Goal: Transaction & Acquisition: Download file/media

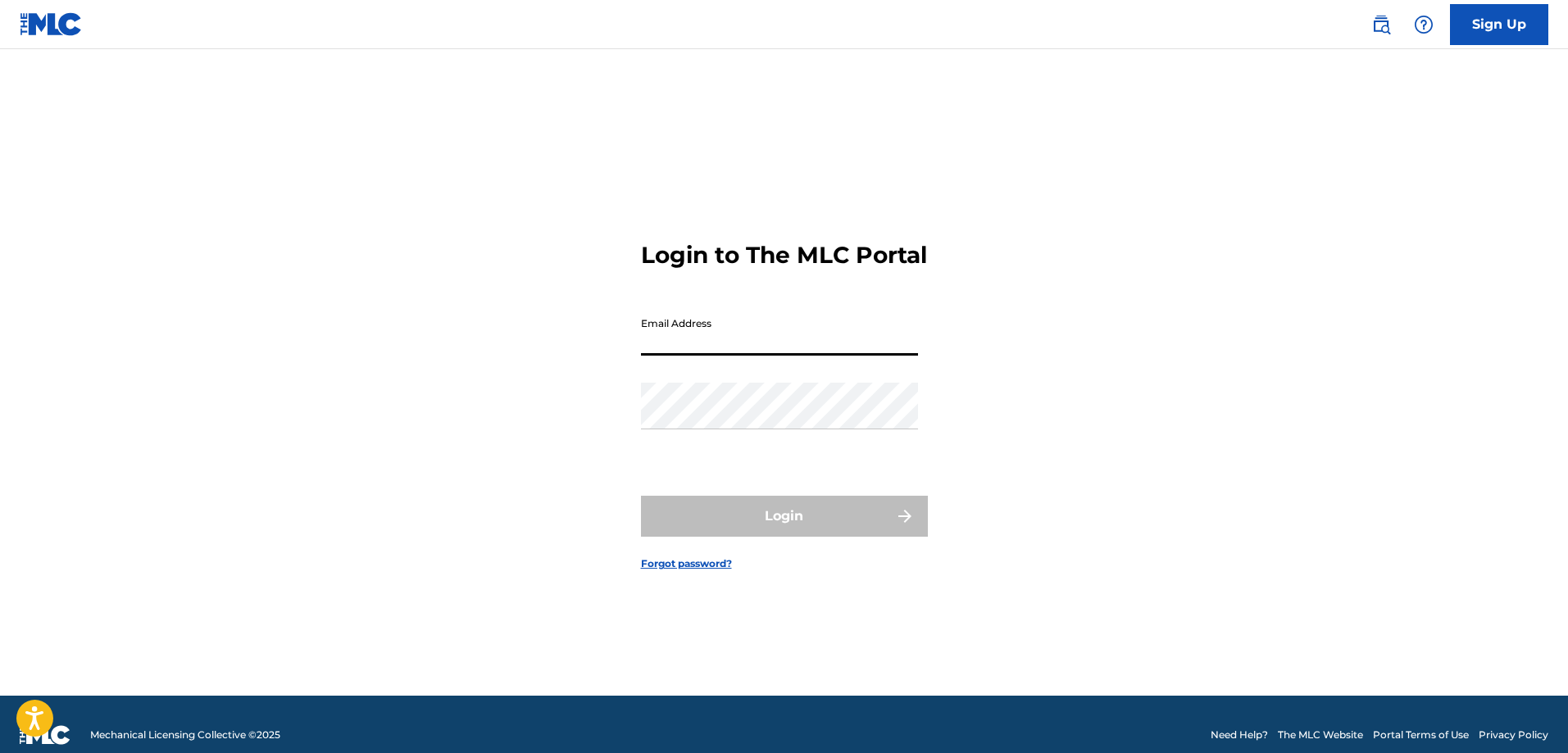
click at [743, 348] on input "Email Address" at bounding box center [779, 332] width 277 height 47
drag, startPoint x: 743, startPoint y: 350, endPoint x: 558, endPoint y: 396, distance: 190.6
click at [556, 395] on div "Login to The MLC Portal Email Address Password Login Forgot password?" at bounding box center [784, 393] width 1147 height 606
type input "[EMAIL_ADDRESS][DOMAIN_NAME]"
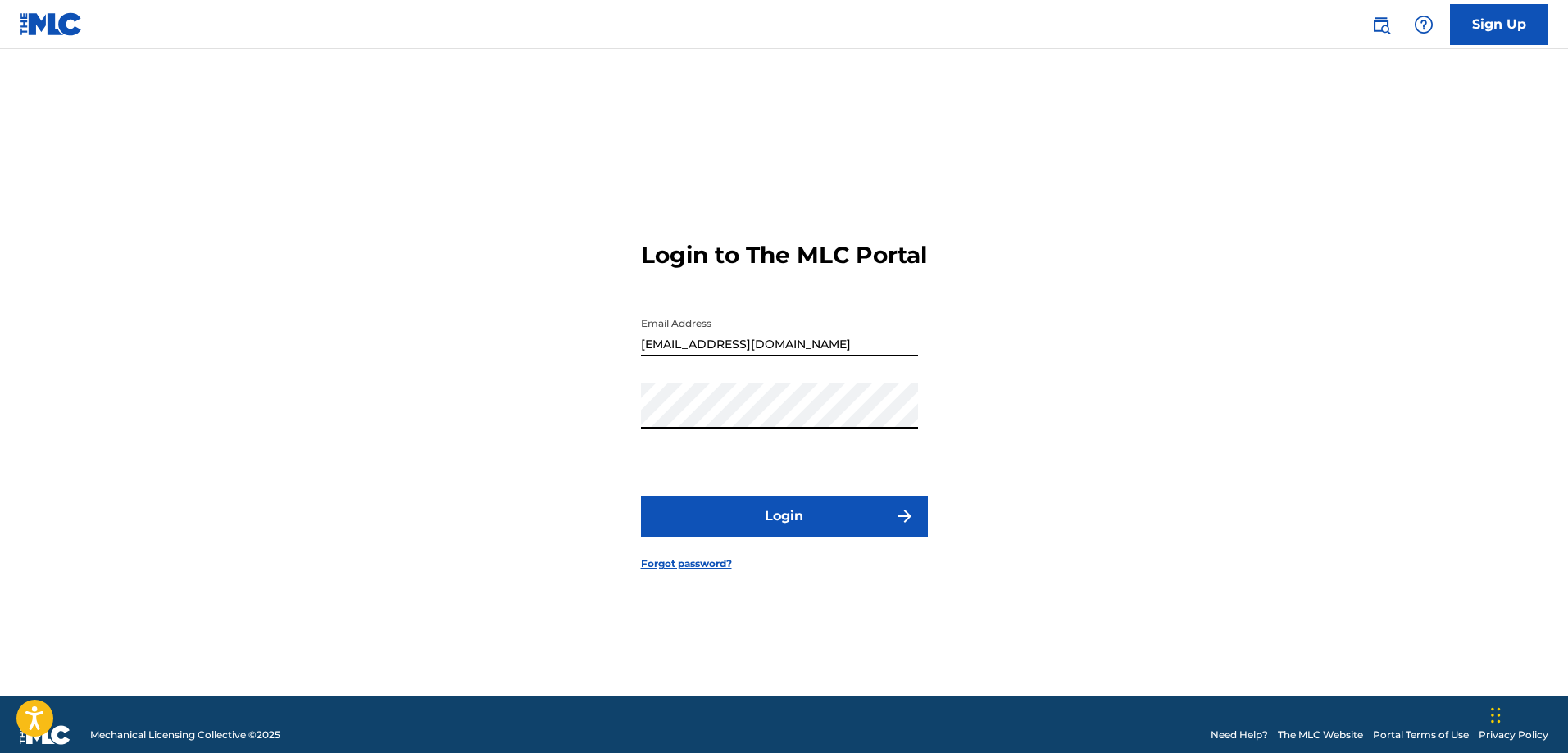
click at [784, 532] on button "Login" at bounding box center [785, 516] width 287 height 41
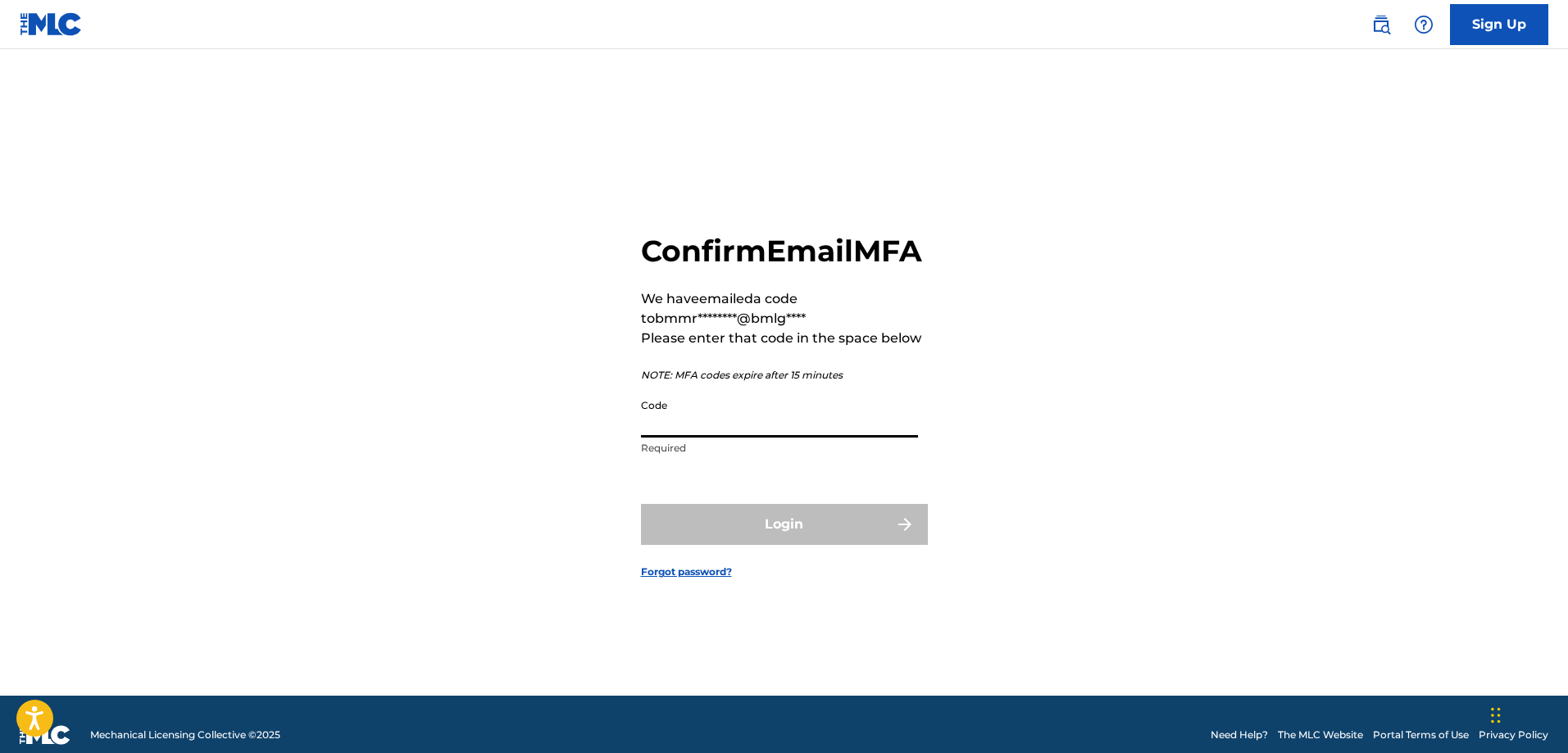
click at [774, 424] on input "Code" at bounding box center [779, 414] width 277 height 47
click at [668, 437] on input "Code" at bounding box center [779, 414] width 277 height 47
paste input "612344"
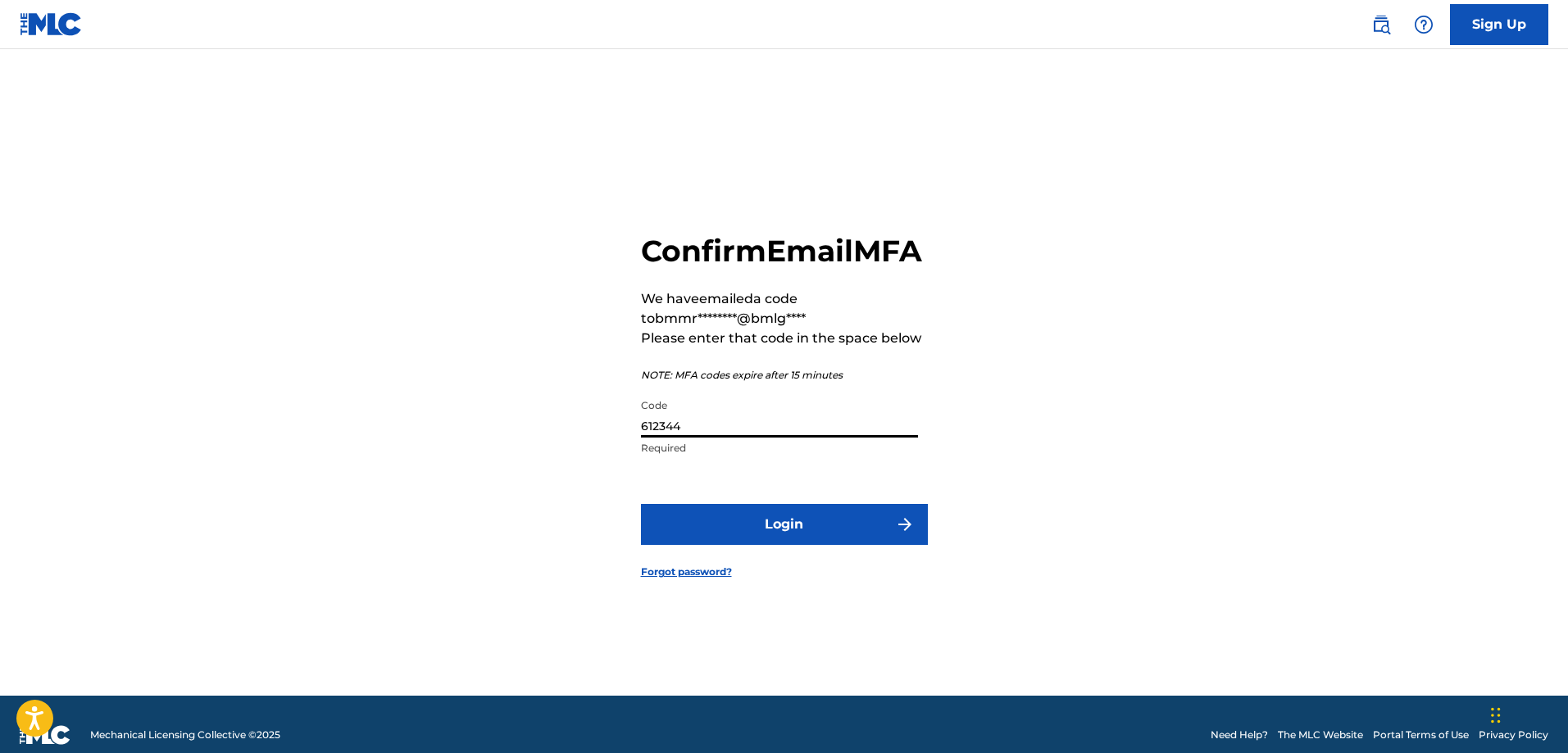
type input "612344"
click at [742, 545] on button "Login" at bounding box center [785, 524] width 287 height 41
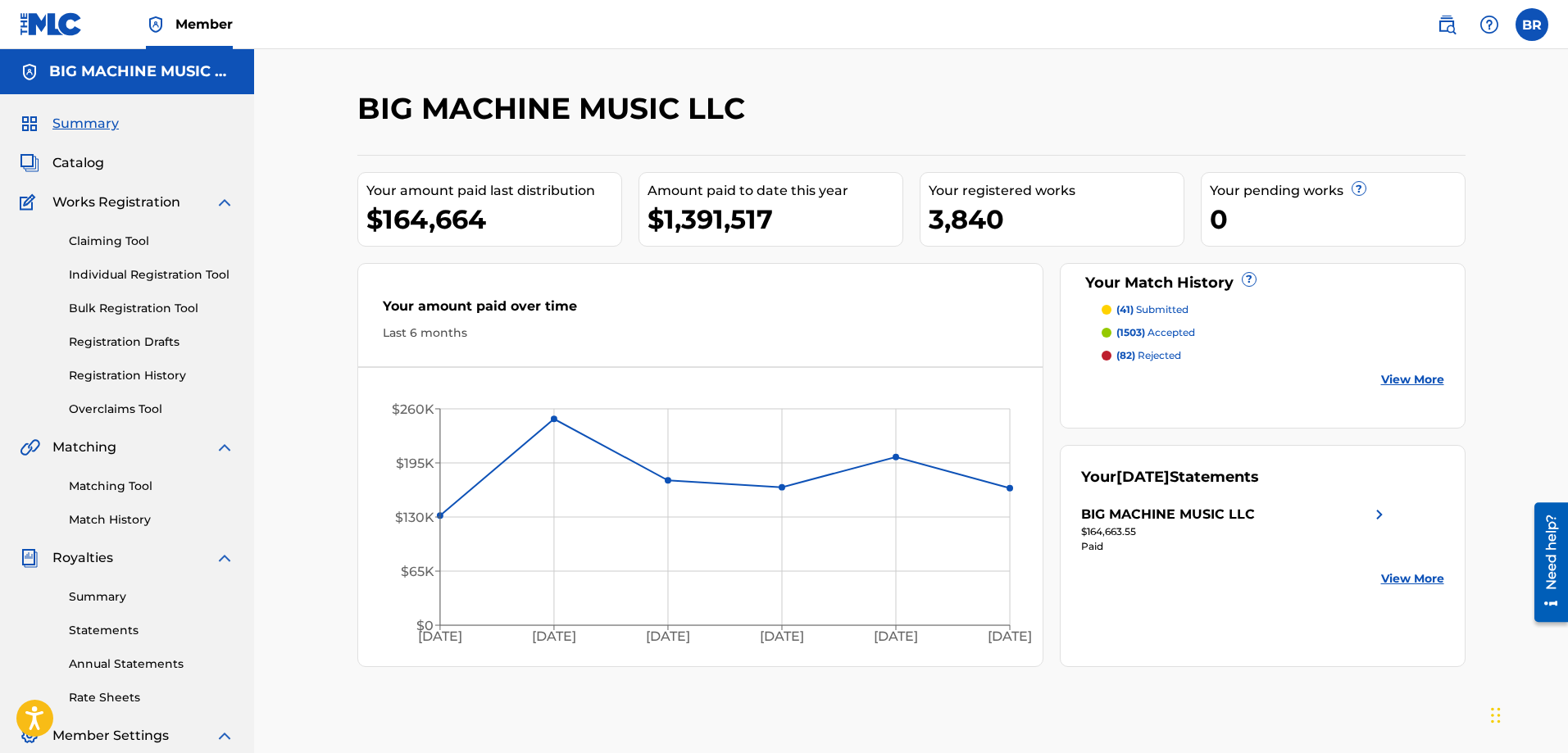
click at [89, 634] on link "Statements" at bounding box center [151, 630] width 166 height 17
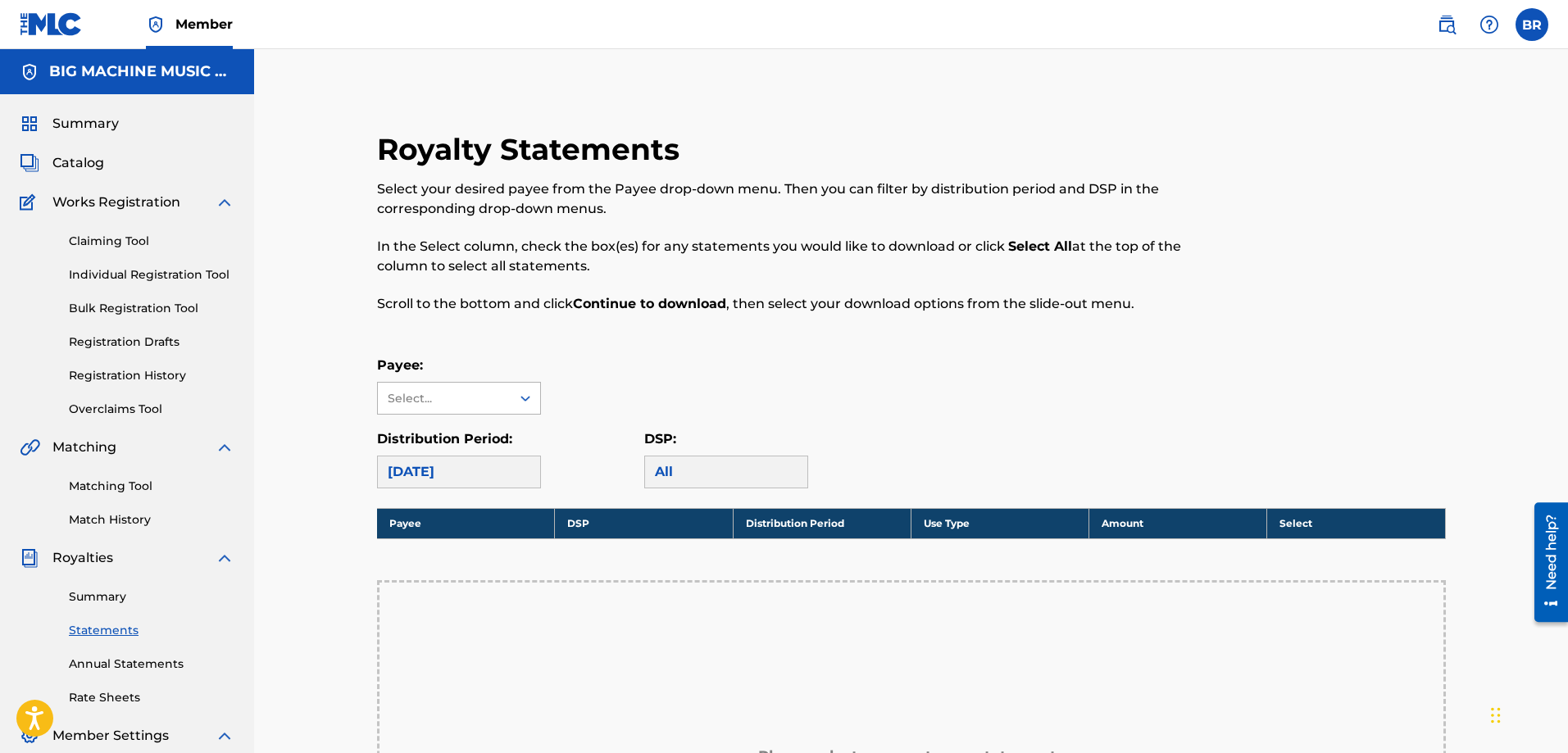
click at [508, 394] on div "Select..." at bounding box center [444, 398] width 133 height 31
click at [420, 507] on div "SUPER BIG MUSIC" at bounding box center [458, 496] width 162 height 41
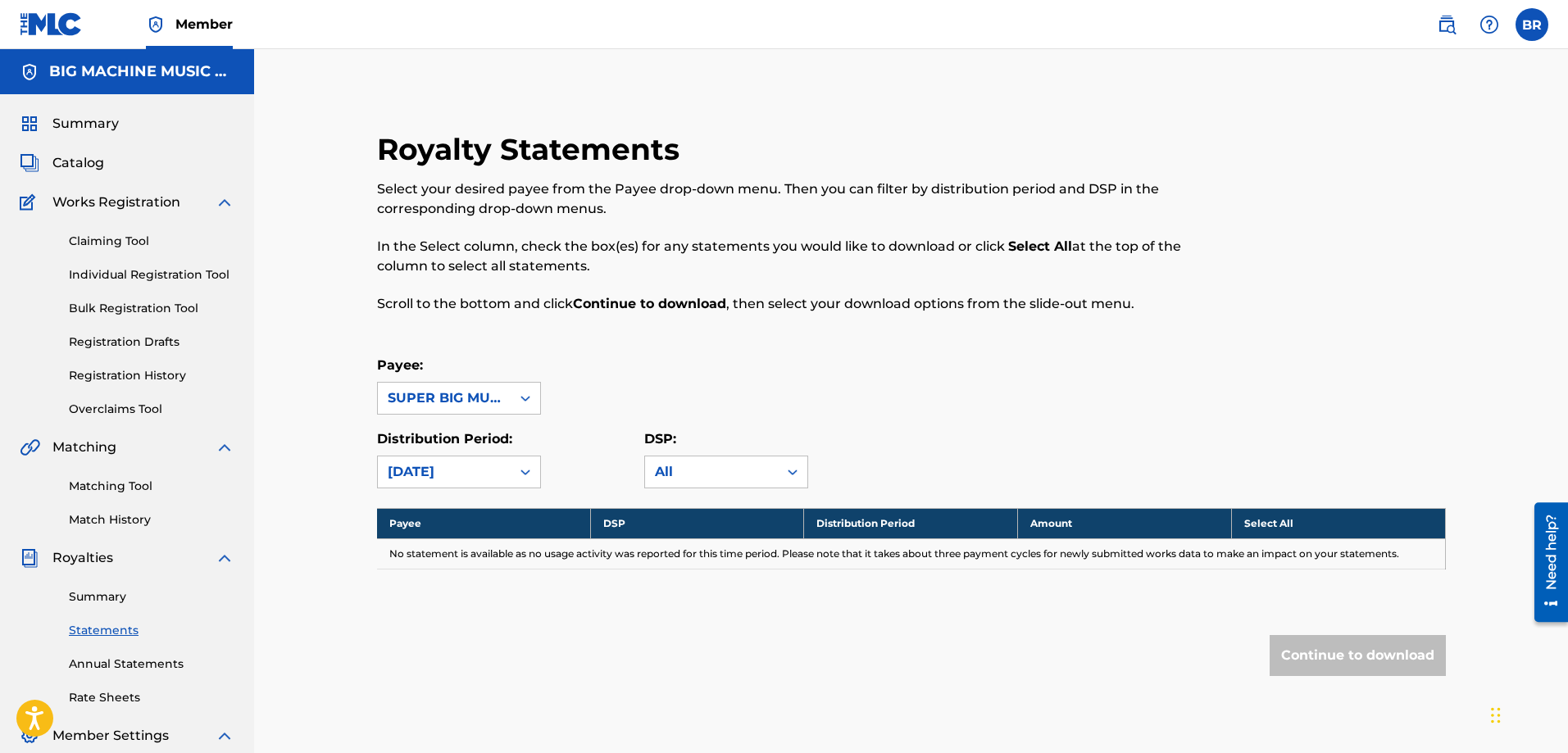
click at [507, 398] on div "SUPER BIG MUSIC" at bounding box center [444, 398] width 133 height 31
click at [457, 454] on div "BIG MACHINE MUSIC LLC" at bounding box center [458, 445] width 162 height 60
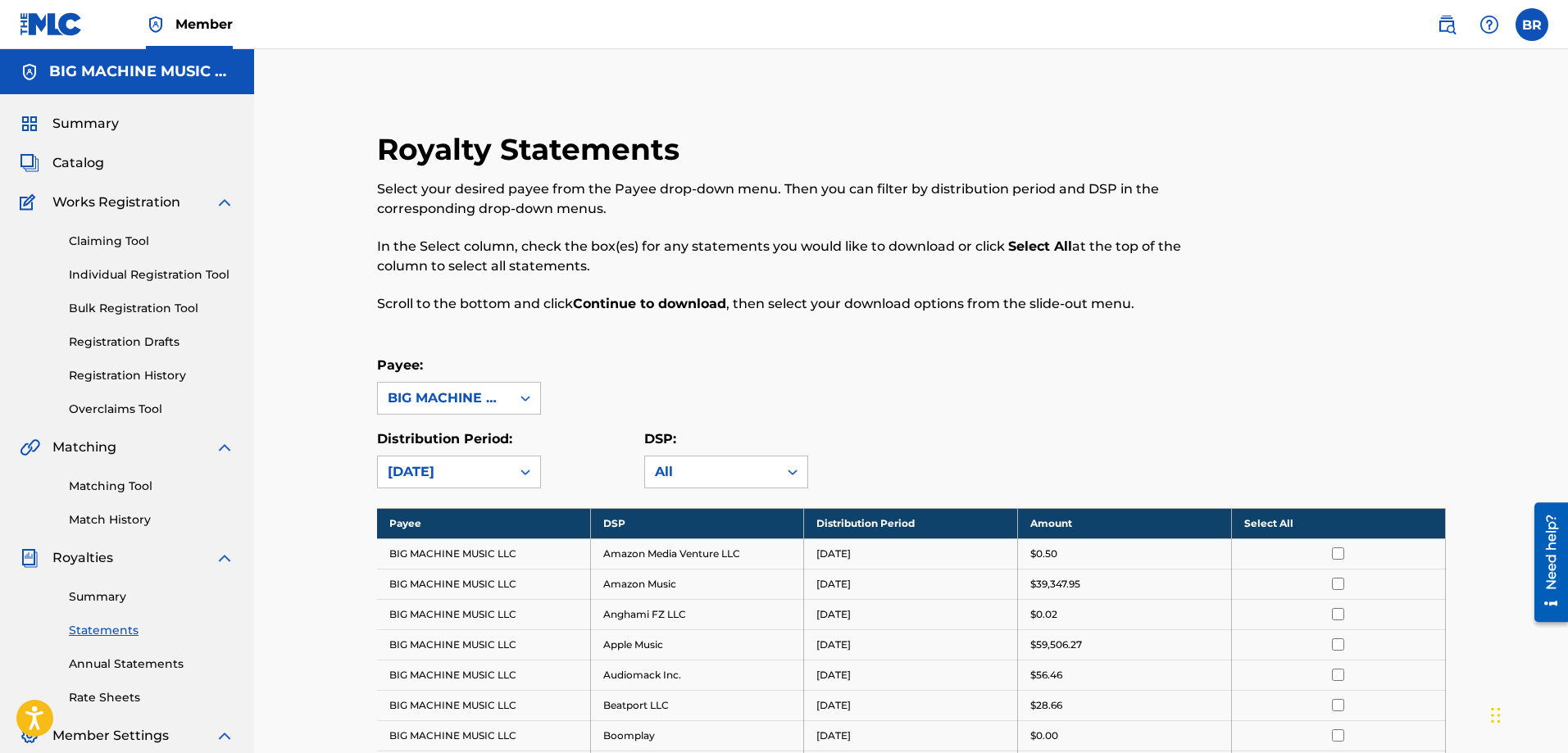
click at [1281, 523] on th "Select All" at bounding box center [1338, 523] width 214 height 30
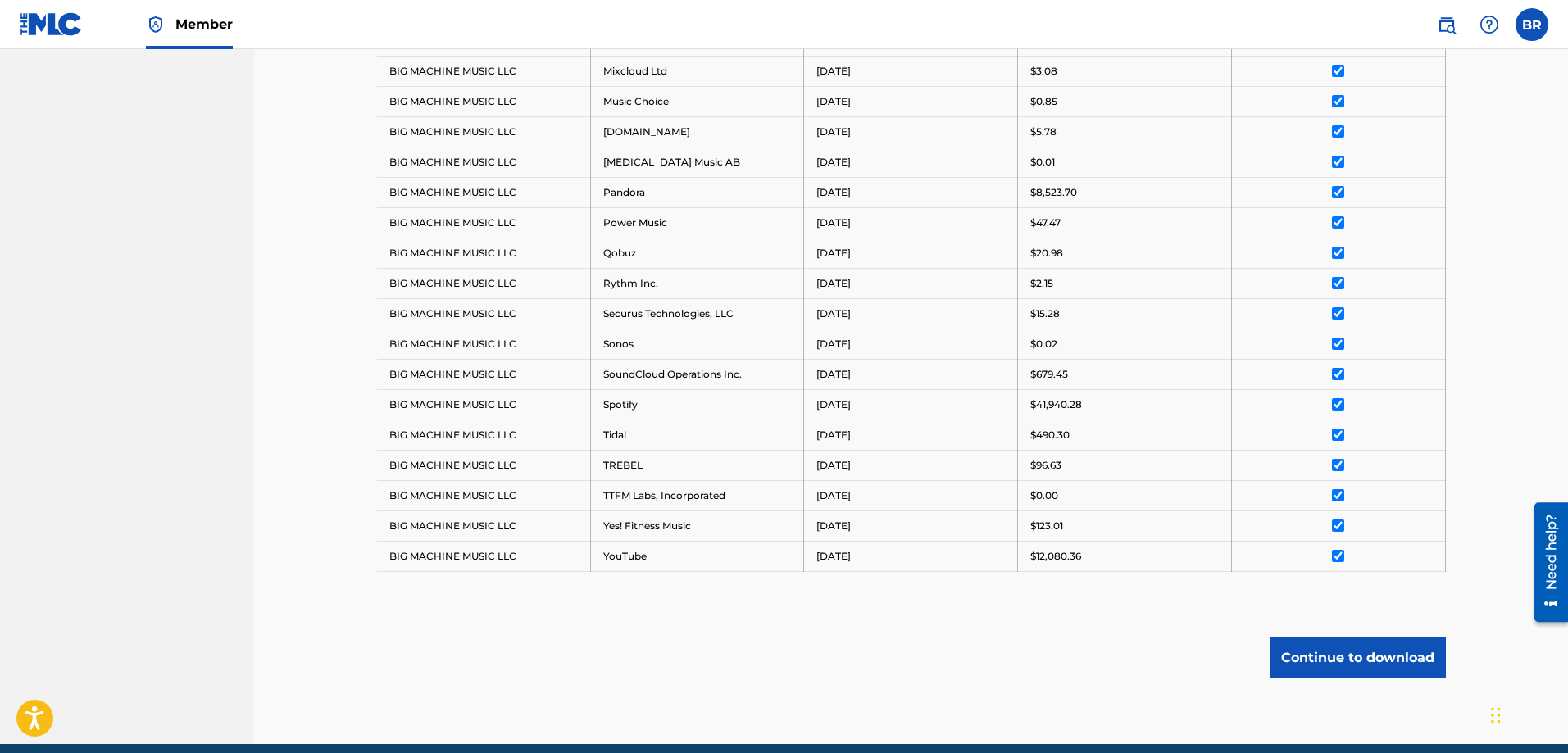
scroll to position [1066, 0]
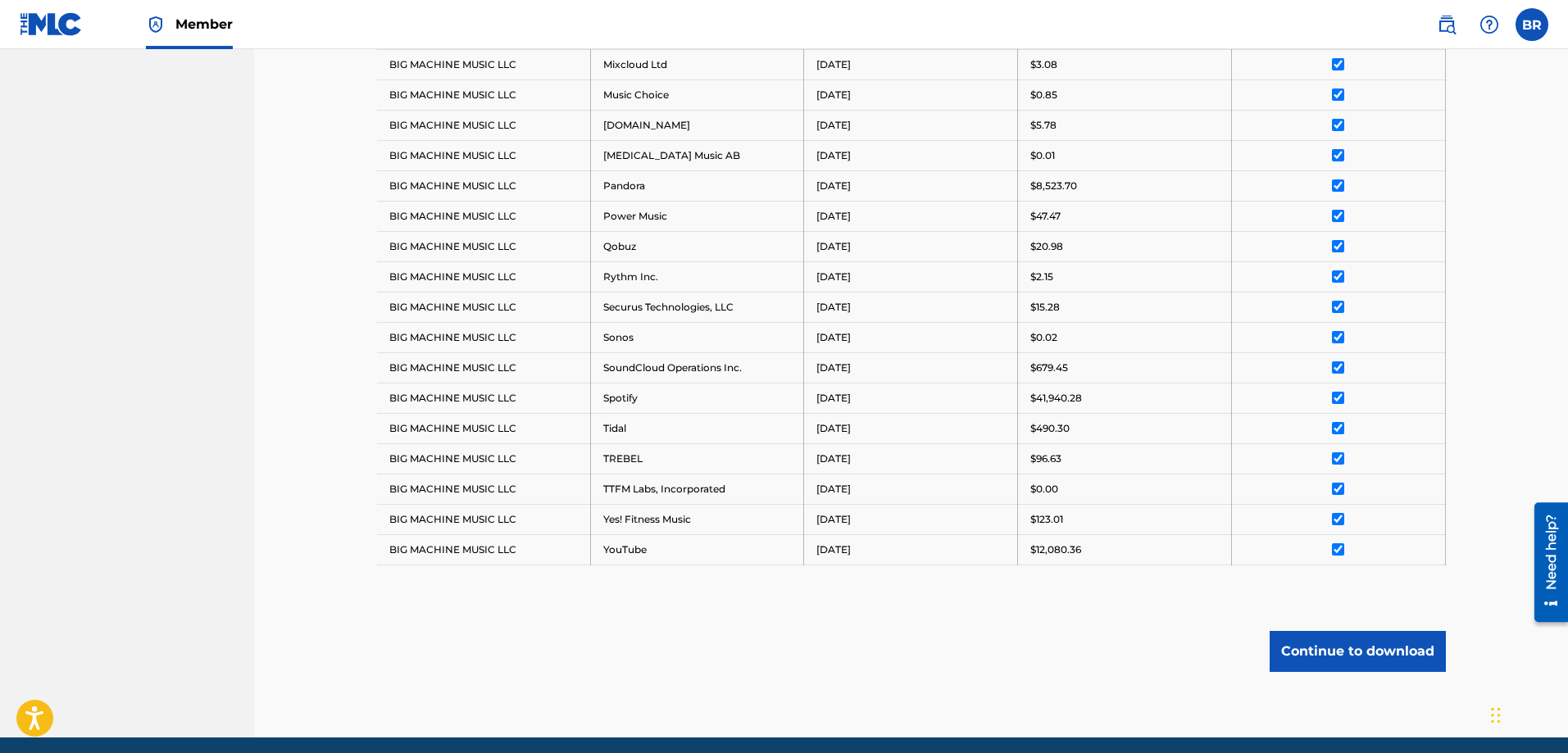
click at [1374, 645] on button "Continue to download" at bounding box center [1358, 651] width 177 height 41
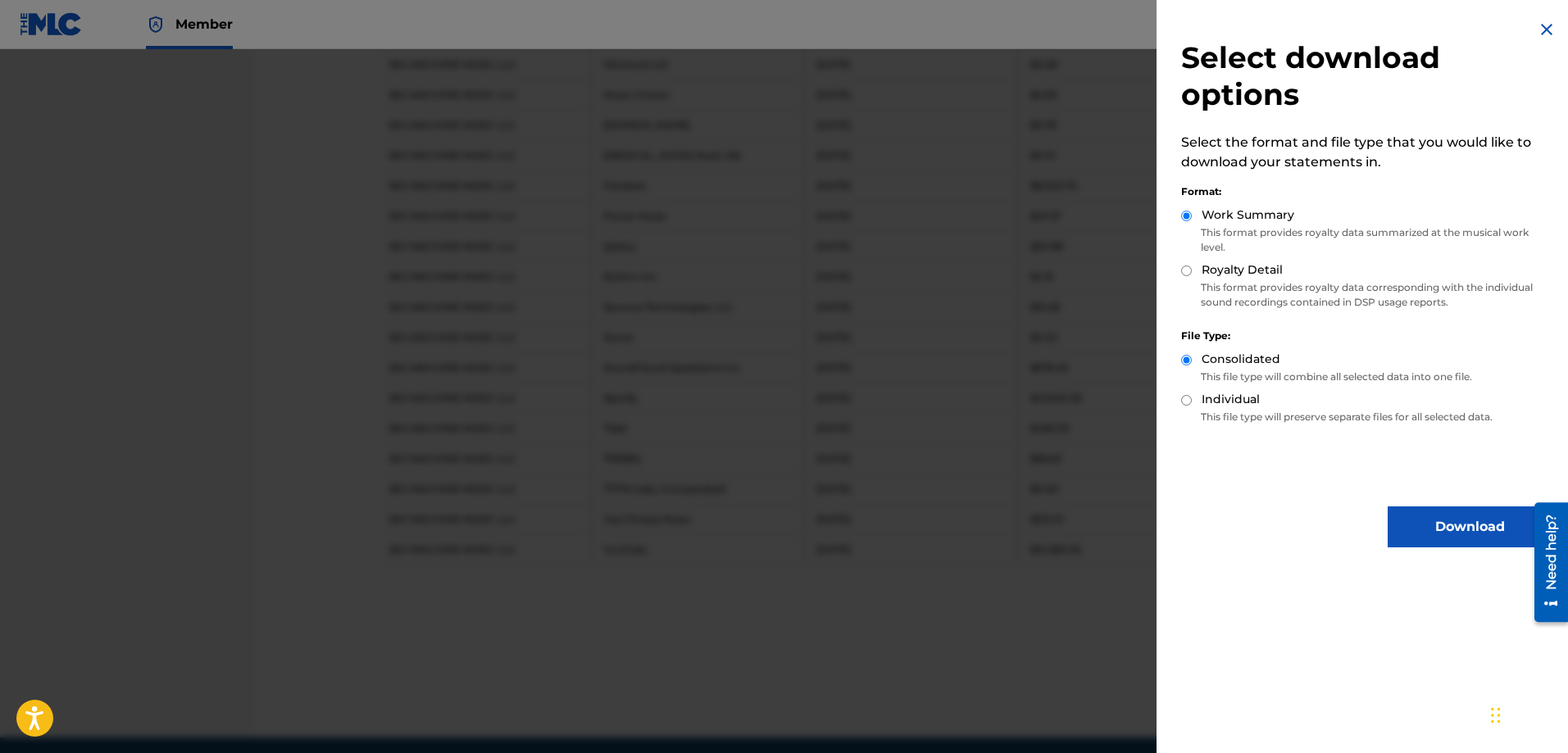
click at [1224, 267] on label "Royalty Detail" at bounding box center [1242, 270] width 81 height 17
click at [1192, 267] on input "Royalty Detail" at bounding box center [1187, 271] width 11 height 11
radio input "true"
click at [1484, 534] on button "Download" at bounding box center [1469, 527] width 164 height 41
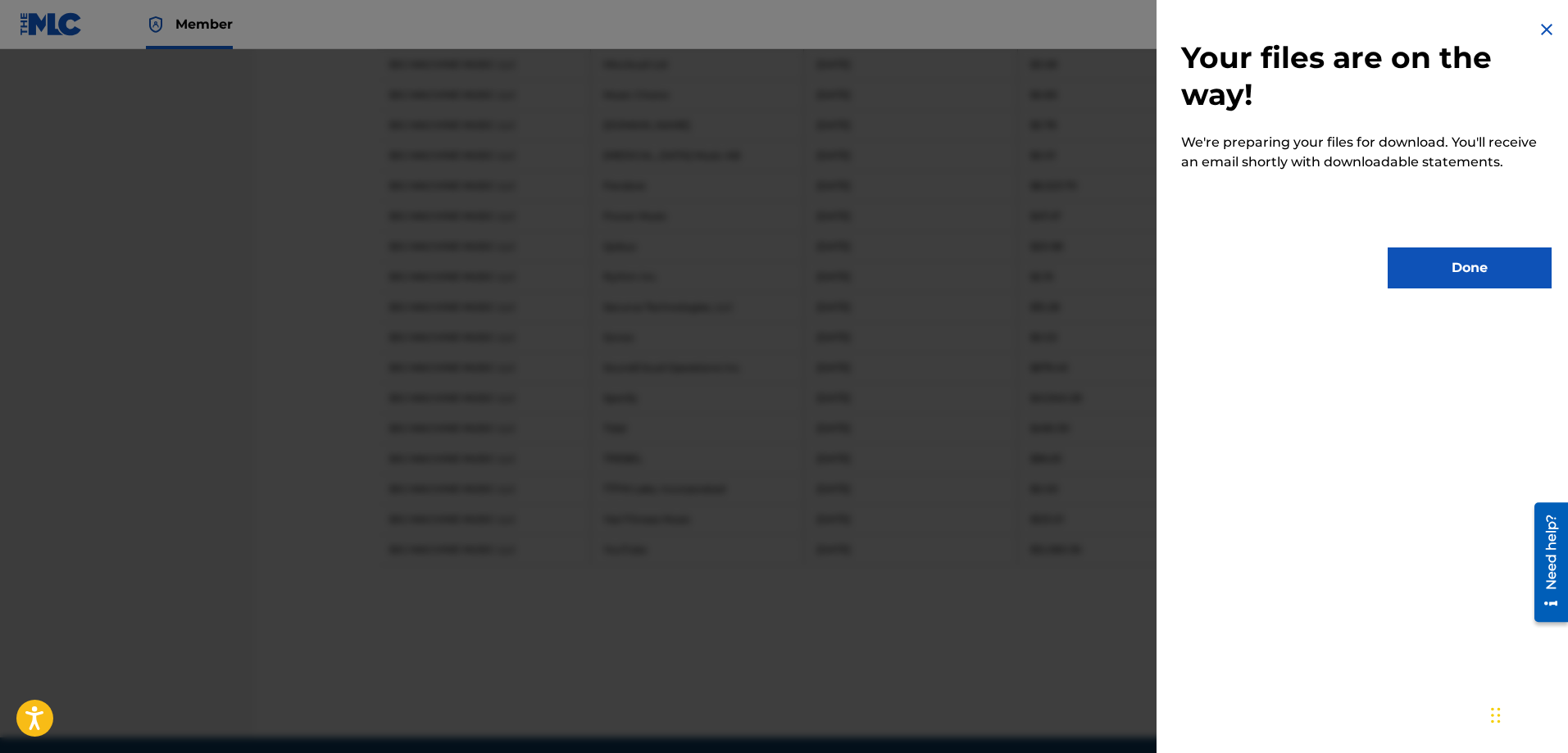
click at [1459, 259] on button "Done" at bounding box center [1469, 268] width 164 height 41
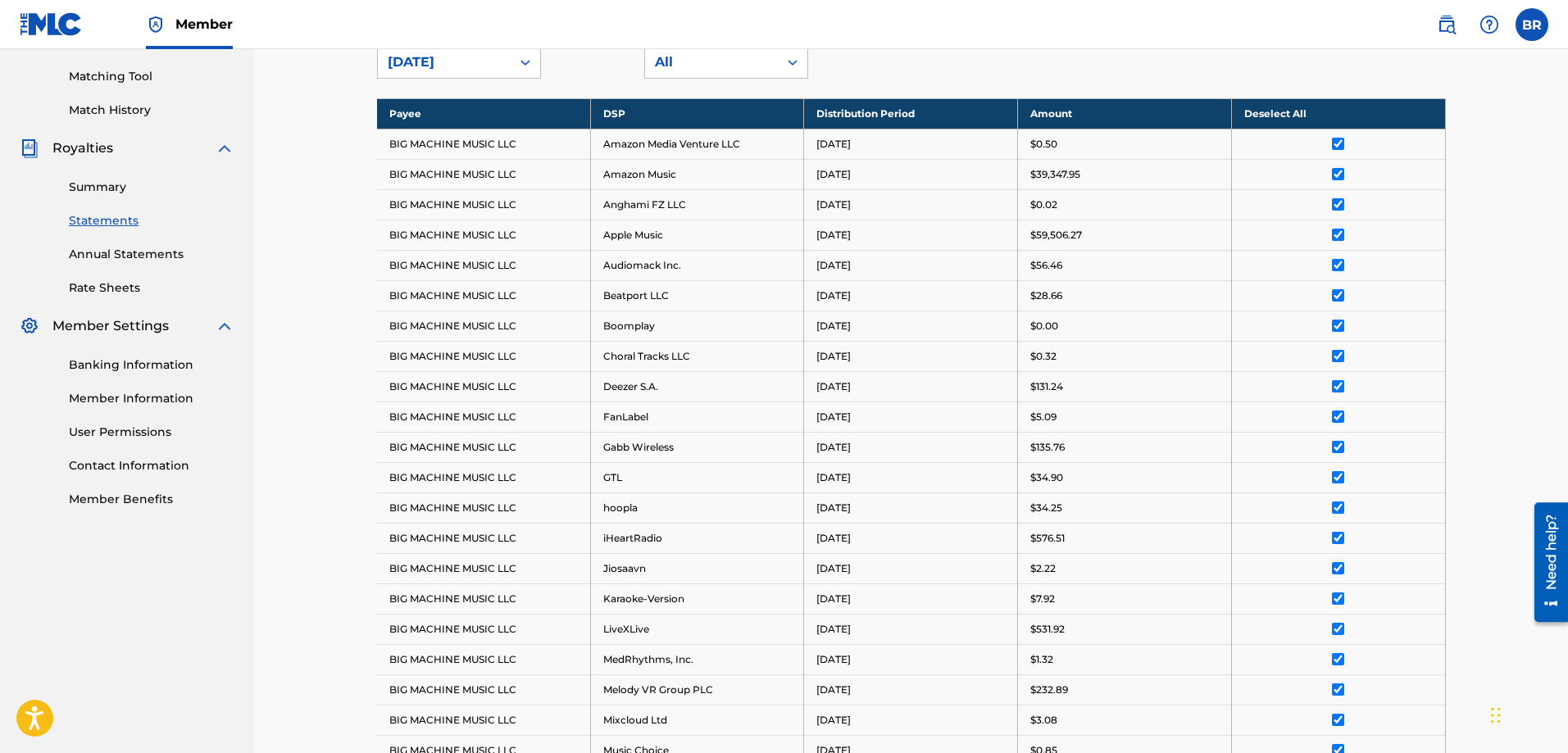
scroll to position [0, 0]
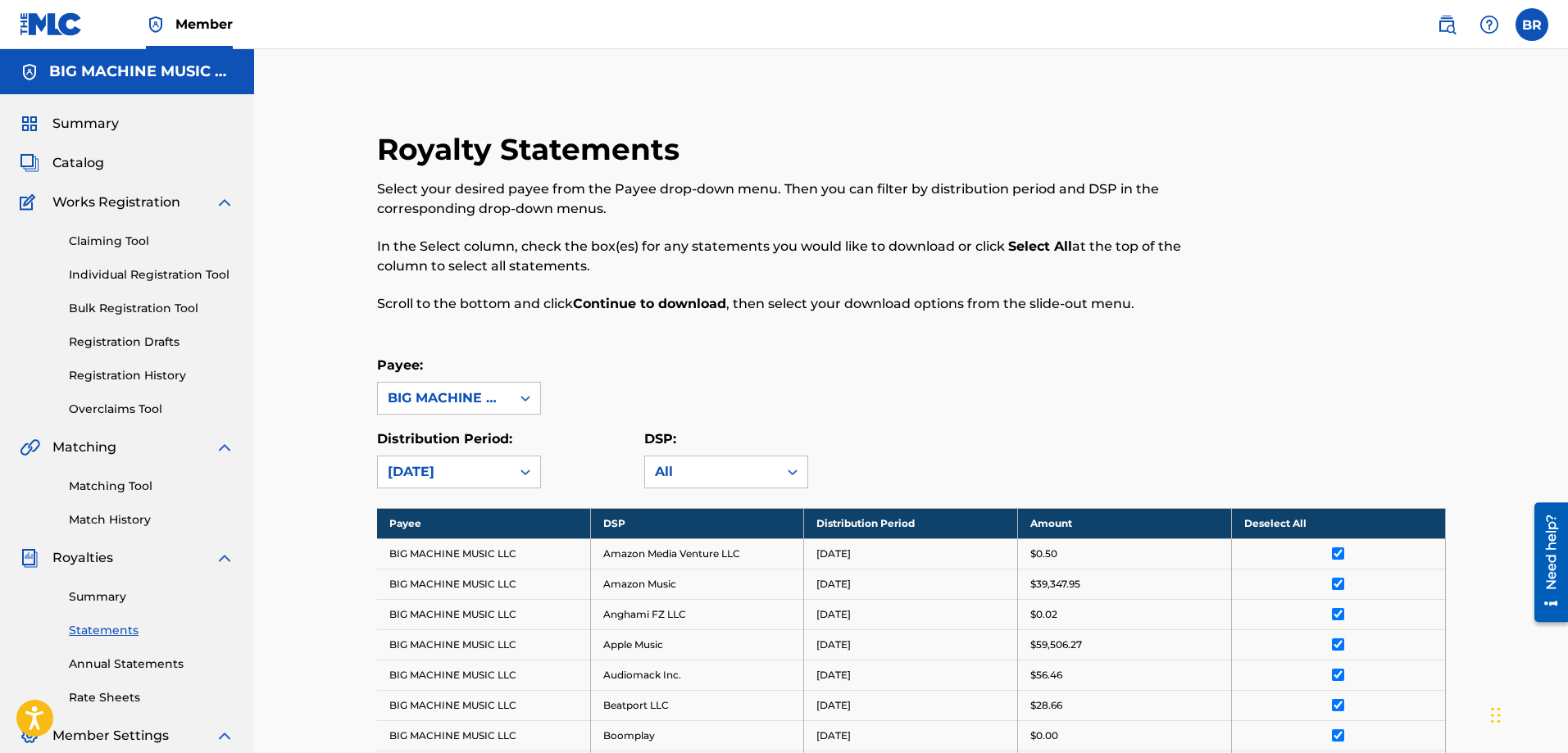
click at [87, 593] on link "Summary" at bounding box center [151, 597] width 166 height 17
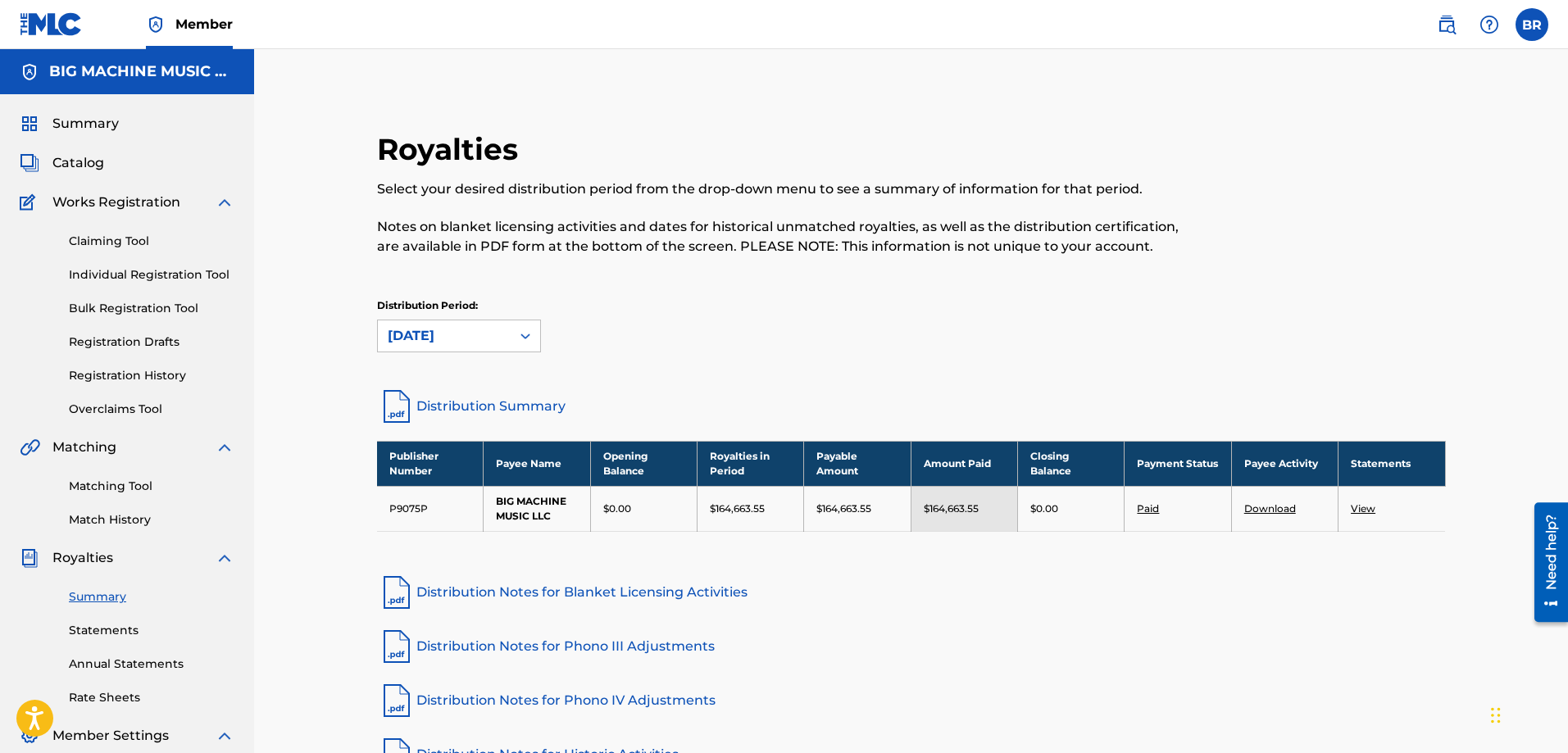
click at [1270, 506] on link "Download" at bounding box center [1270, 508] width 51 height 12
click at [1126, 651] on link "Distribution Notes for Phono III Adjustments" at bounding box center [911, 646] width 1069 height 39
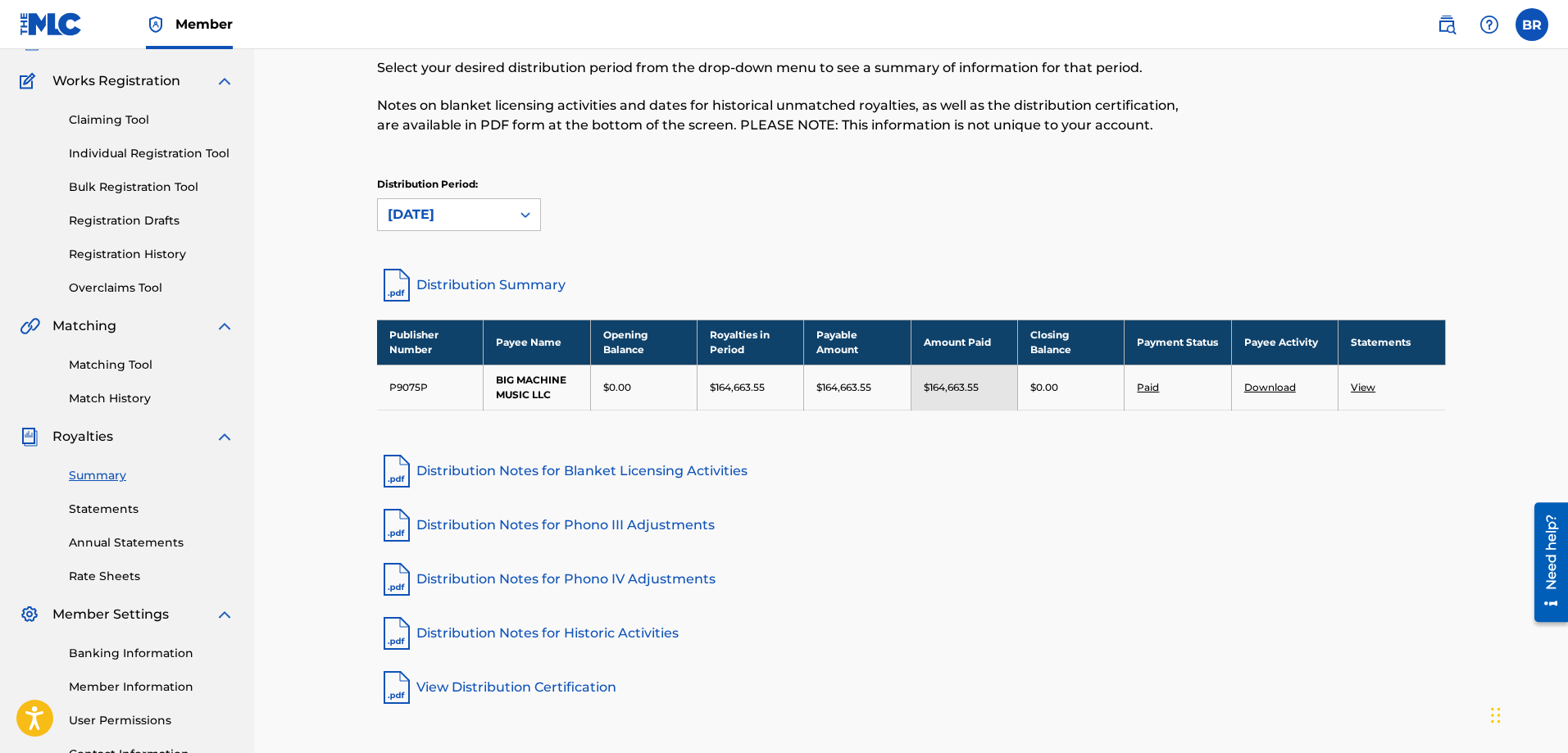
scroll to position [164, 0]
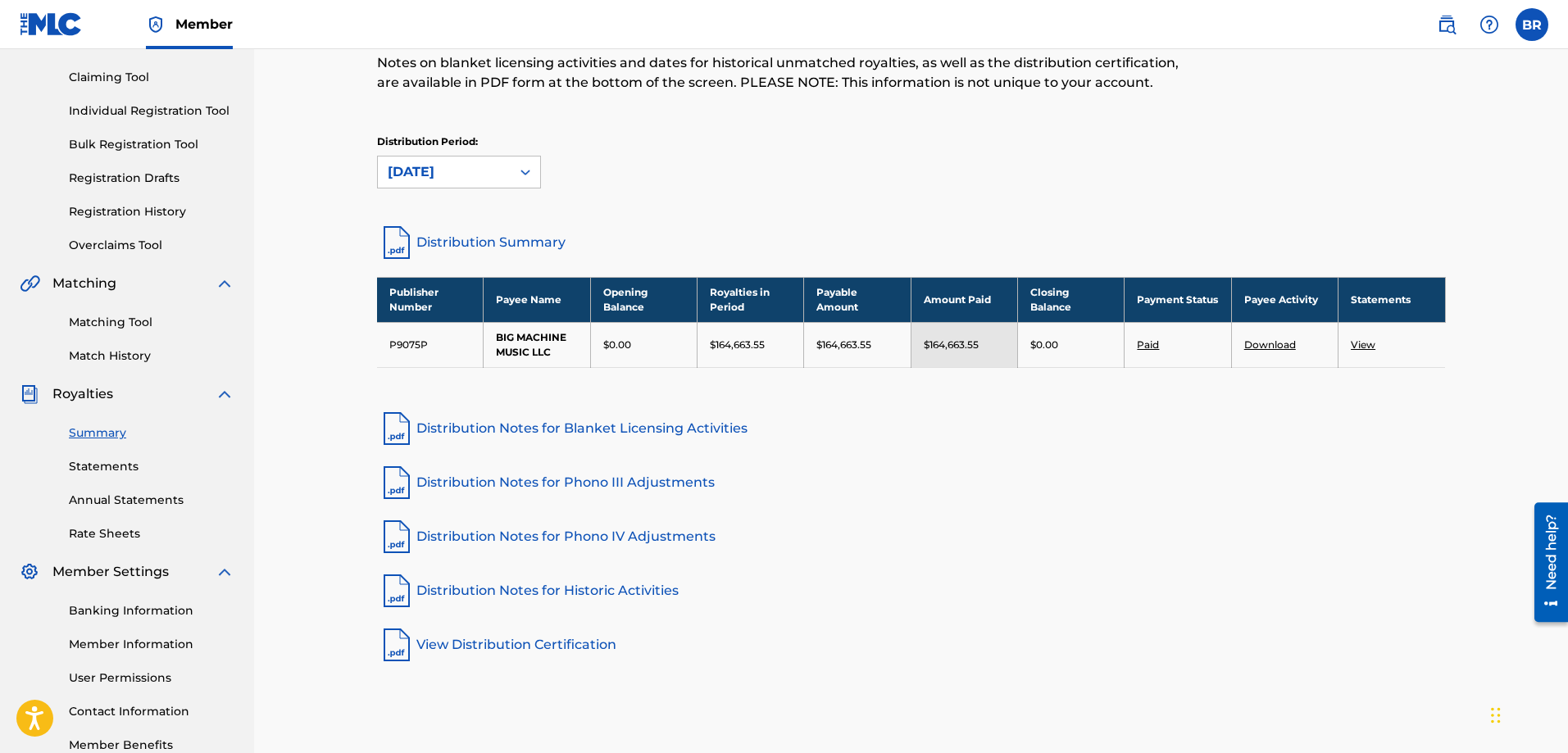
click at [634, 486] on link "Distribution Notes for Phono III Adjustments" at bounding box center [911, 482] width 1069 height 39
click at [621, 539] on link "Distribution Notes for Phono IV Adjustments" at bounding box center [911, 536] width 1069 height 39
click at [609, 427] on link "Distribution Notes for Blanket Licensing Activities" at bounding box center [911, 428] width 1069 height 39
click at [501, 241] on link "Distribution Summary" at bounding box center [911, 242] width 1069 height 39
